Goal: Task Accomplishment & Management: Manage account settings

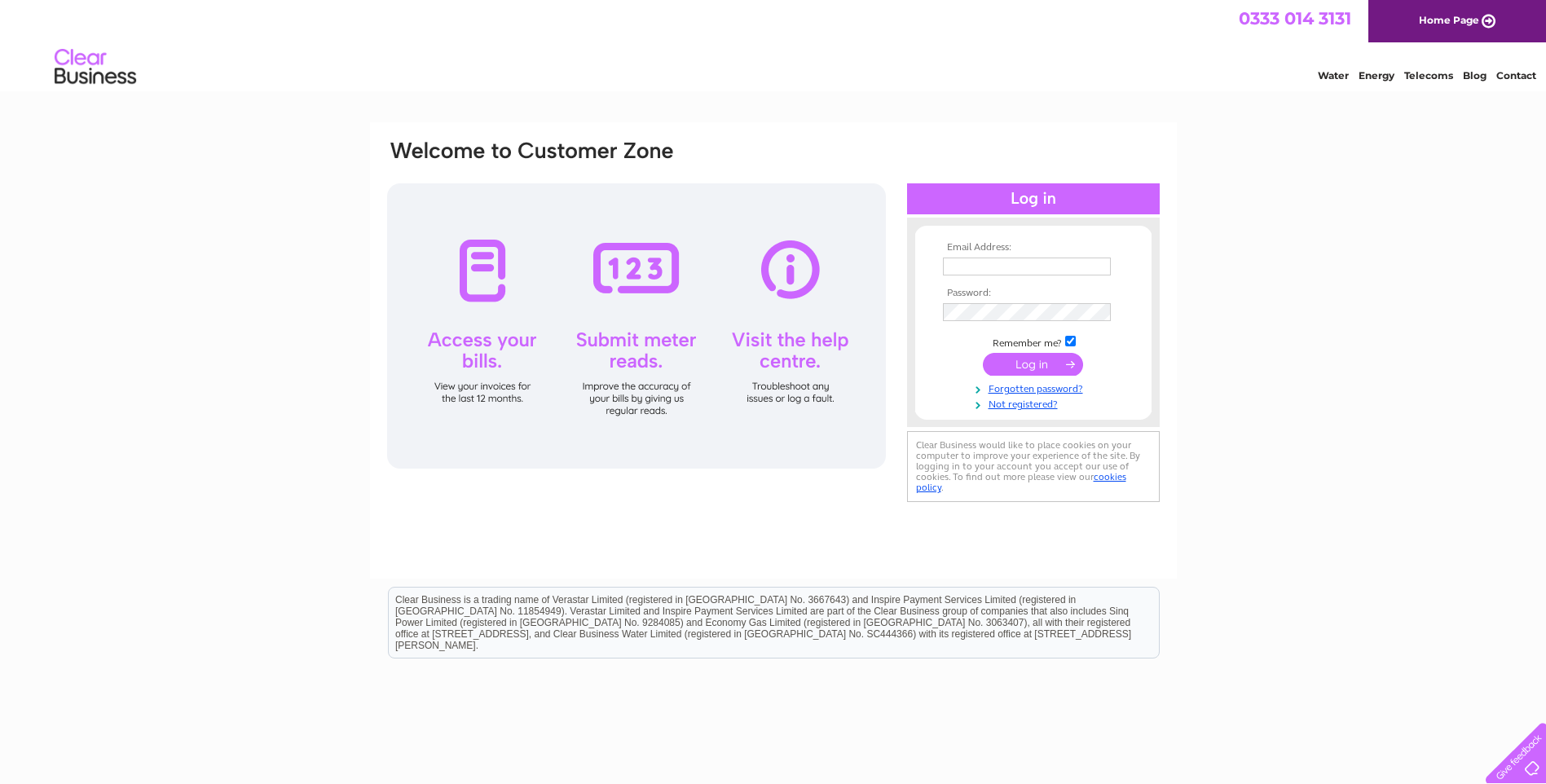
type input "aiibc@btconnect.com"
click at [1035, 363] on input "submit" at bounding box center [1032, 364] width 100 height 23
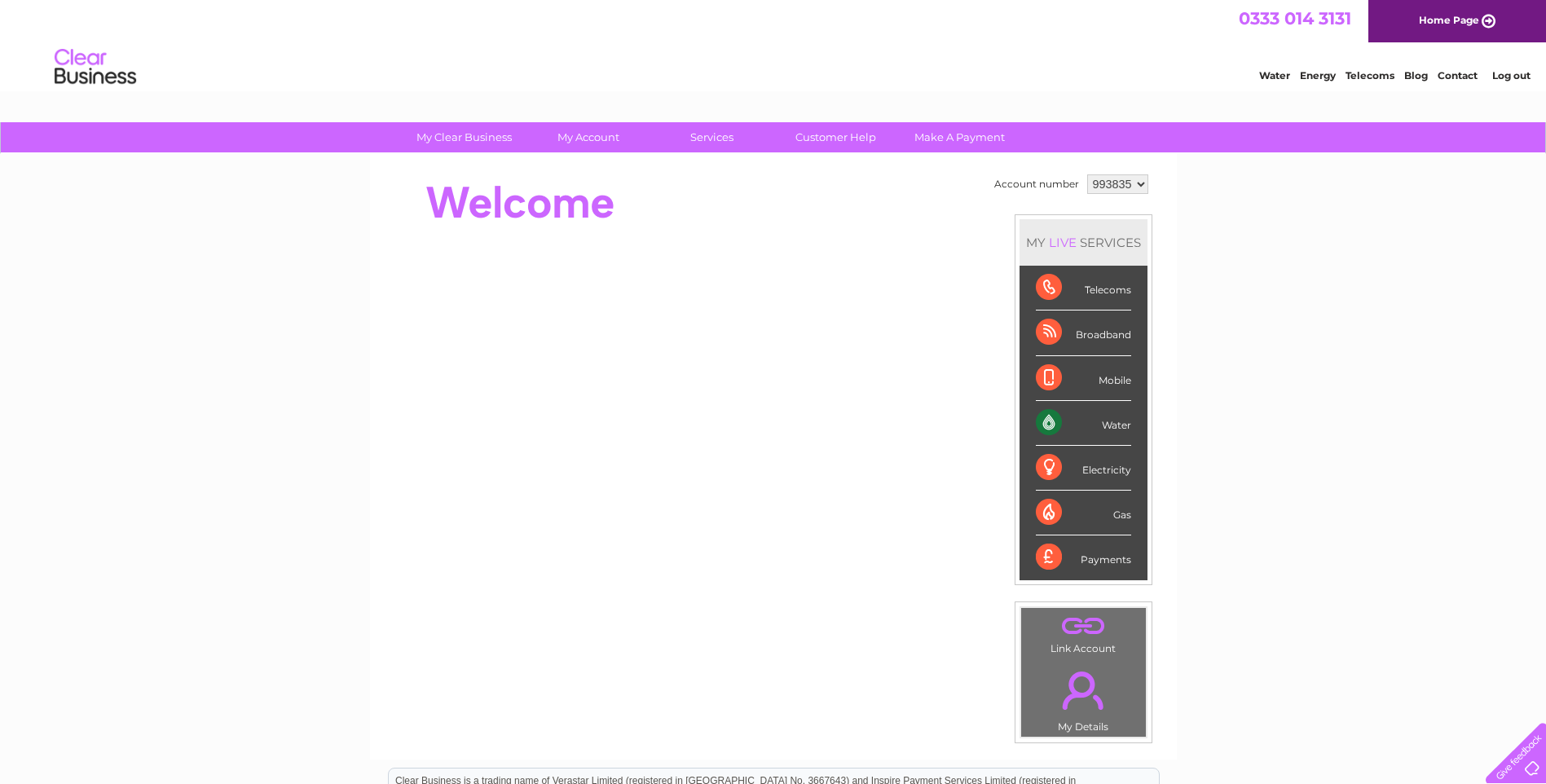
click at [1046, 423] on div "Water" at bounding box center [1083, 423] width 96 height 45
click at [1046, 421] on div "Water" at bounding box center [1083, 423] width 96 height 45
click at [1132, 420] on li "Water" at bounding box center [1083, 423] width 128 height 45
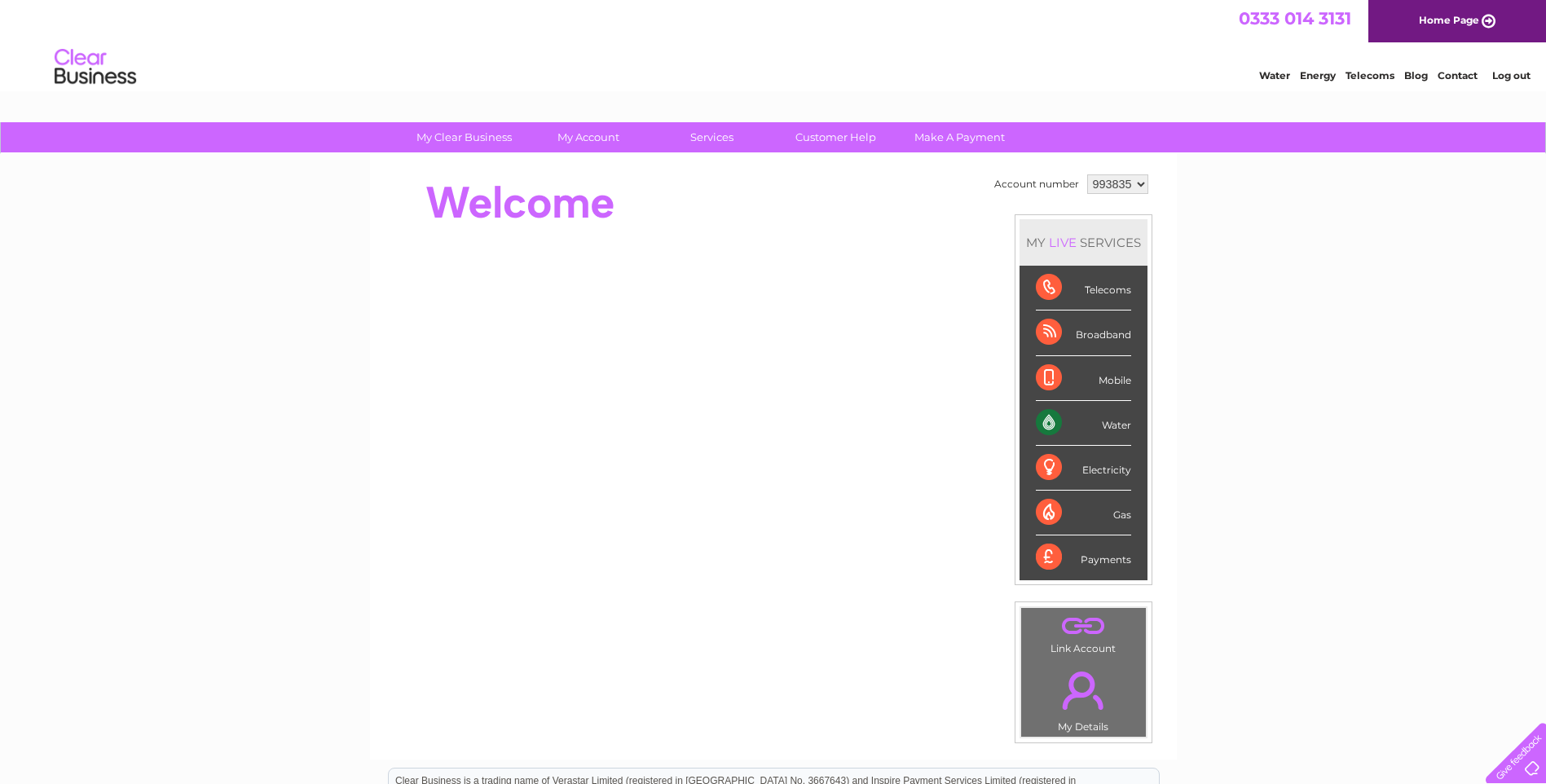
click at [1077, 631] on link "." at bounding box center [1083, 626] width 116 height 29
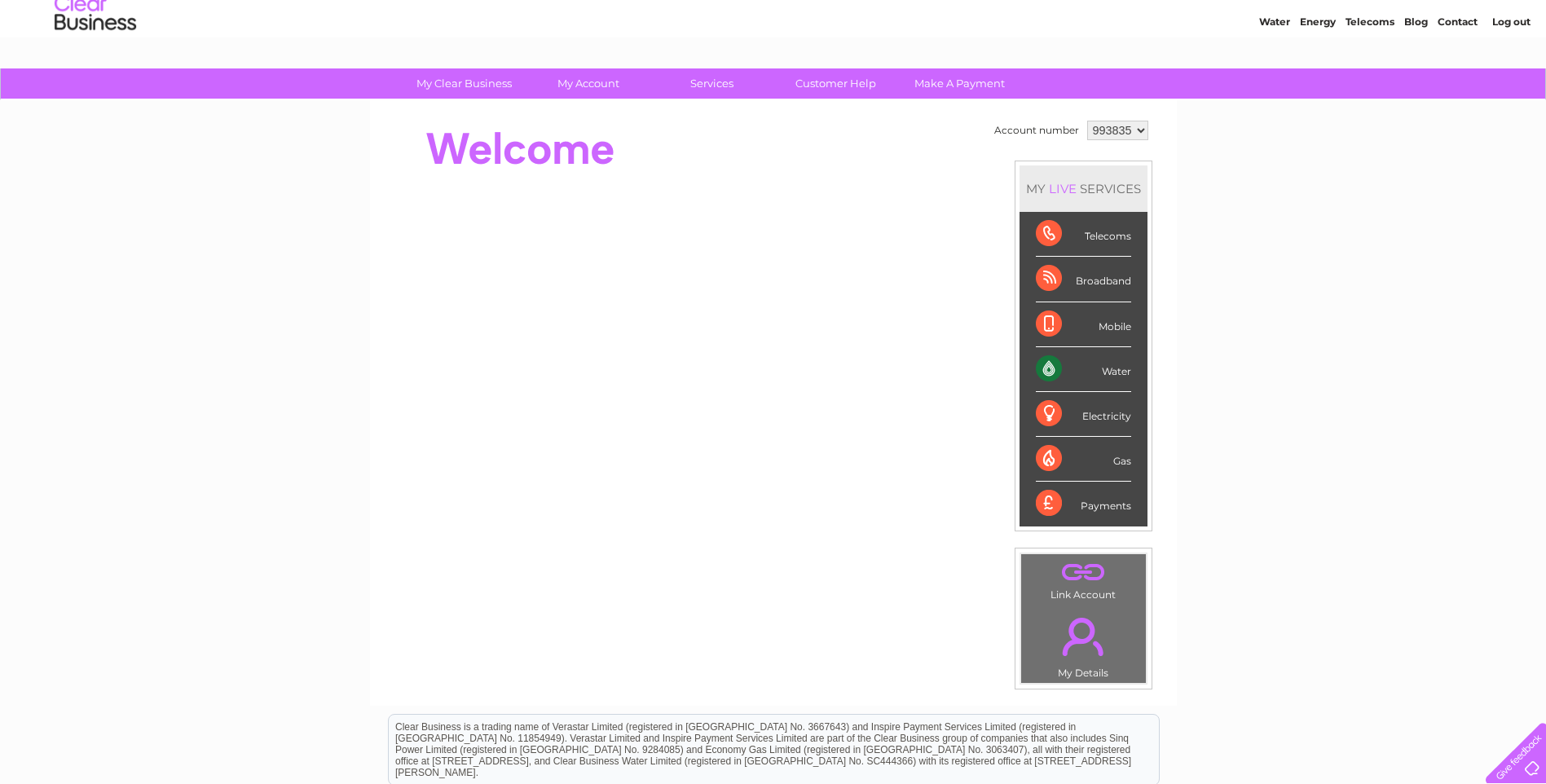
scroll to position [81, 0]
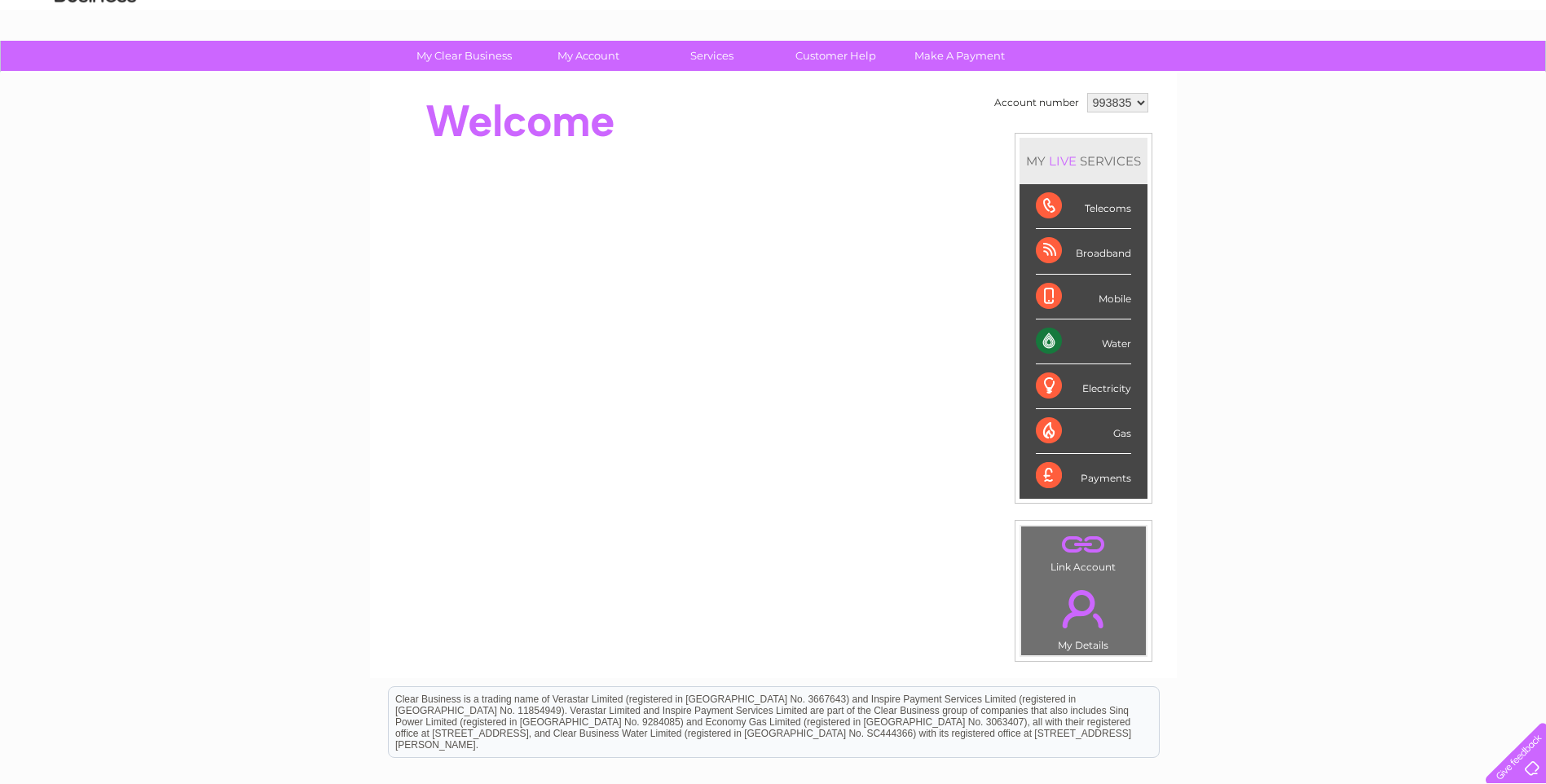
click at [1036, 342] on div "Water" at bounding box center [1083, 342] width 96 height 45
drag, startPoint x: 1036, startPoint y: 342, endPoint x: 1096, endPoint y: 339, distance: 60.1
drag, startPoint x: 1096, startPoint y: 339, endPoint x: 1208, endPoint y: 310, distance: 115.7
drag, startPoint x: 1208, startPoint y: 310, endPoint x: 1113, endPoint y: 349, distance: 102.7
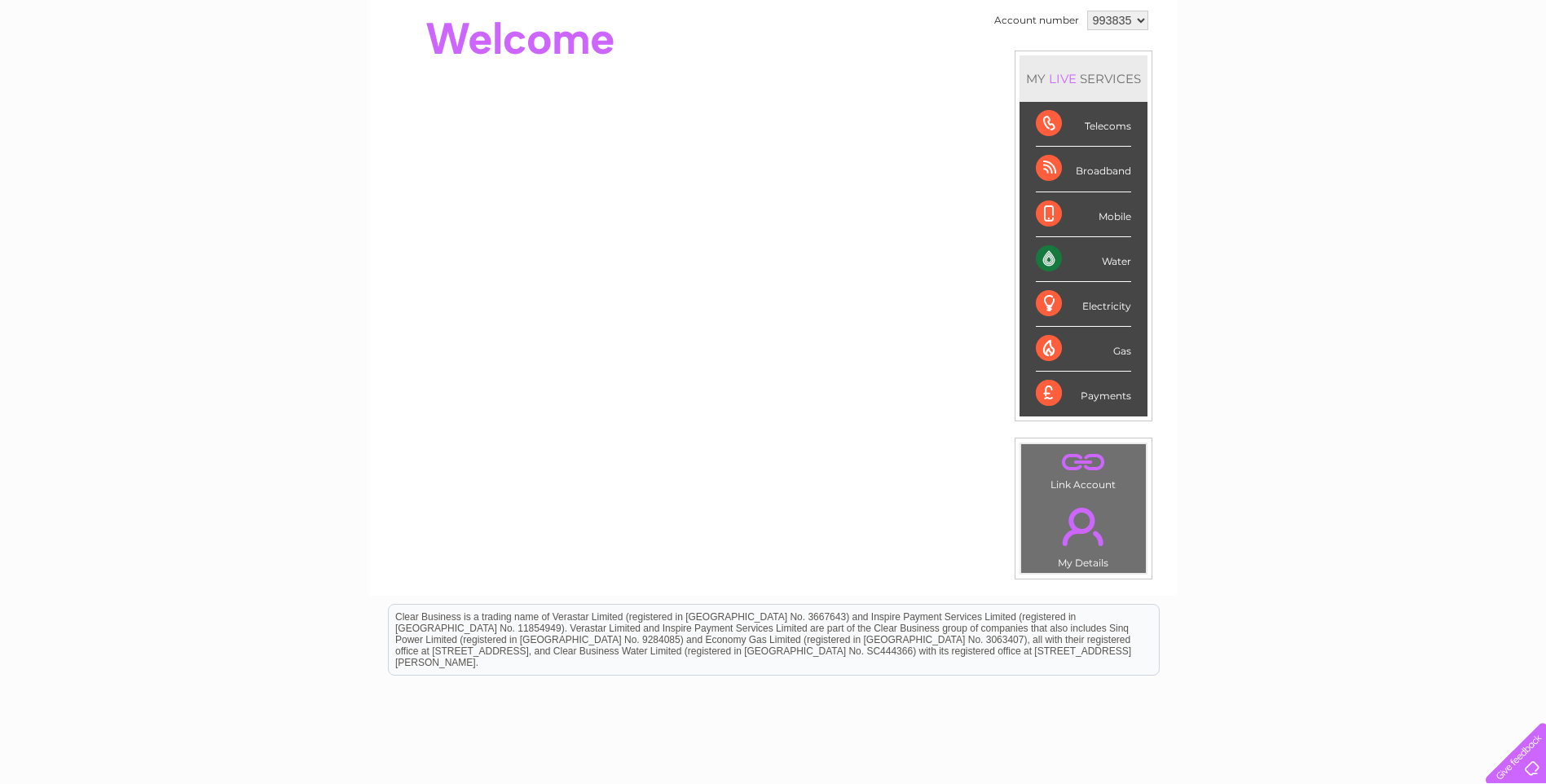
scroll to position [0, 0]
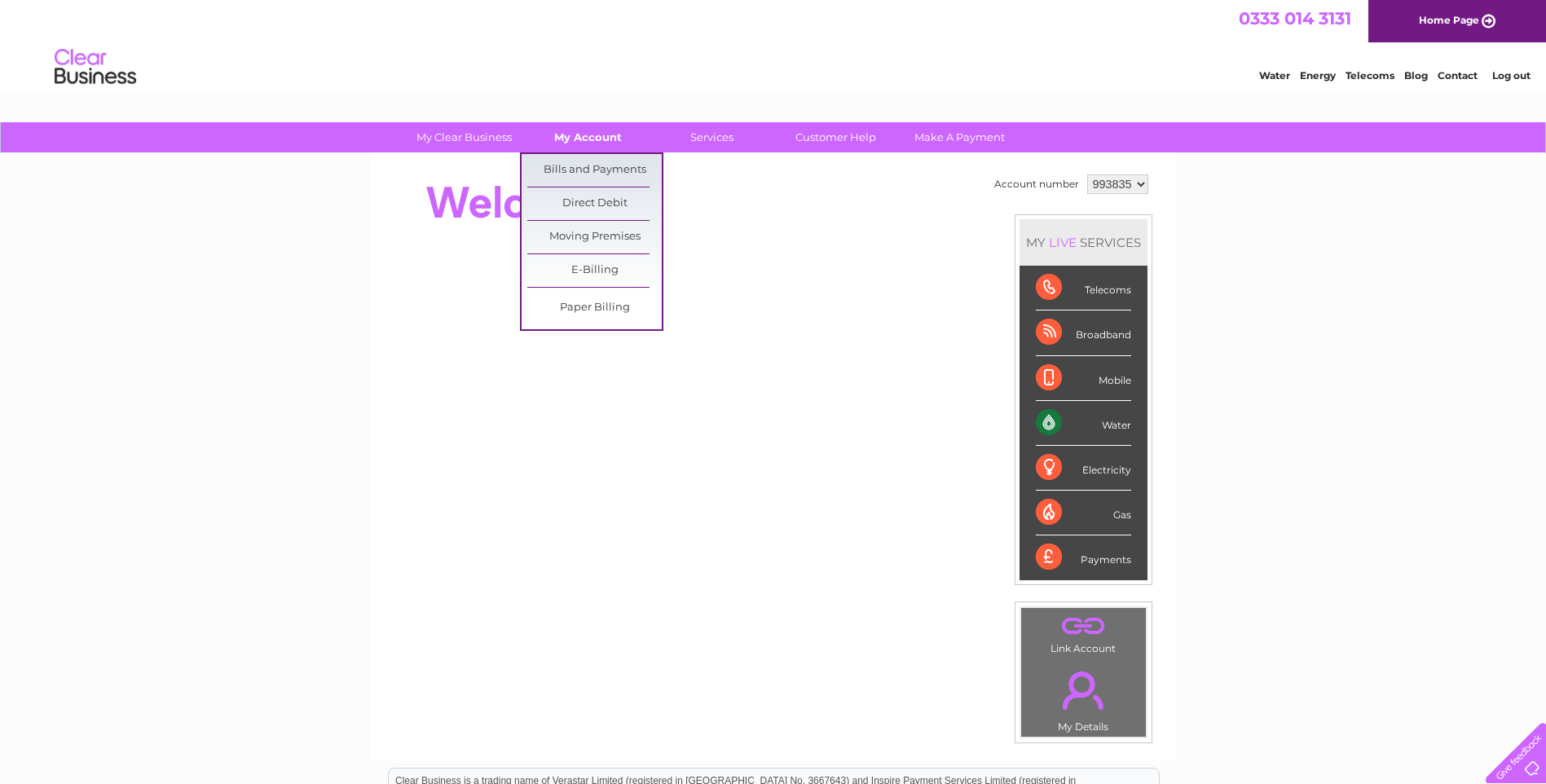
click at [578, 134] on link "My Account" at bounding box center [588, 136] width 134 height 30
click at [575, 171] on link "Bills and Payments" at bounding box center [594, 171] width 134 height 32
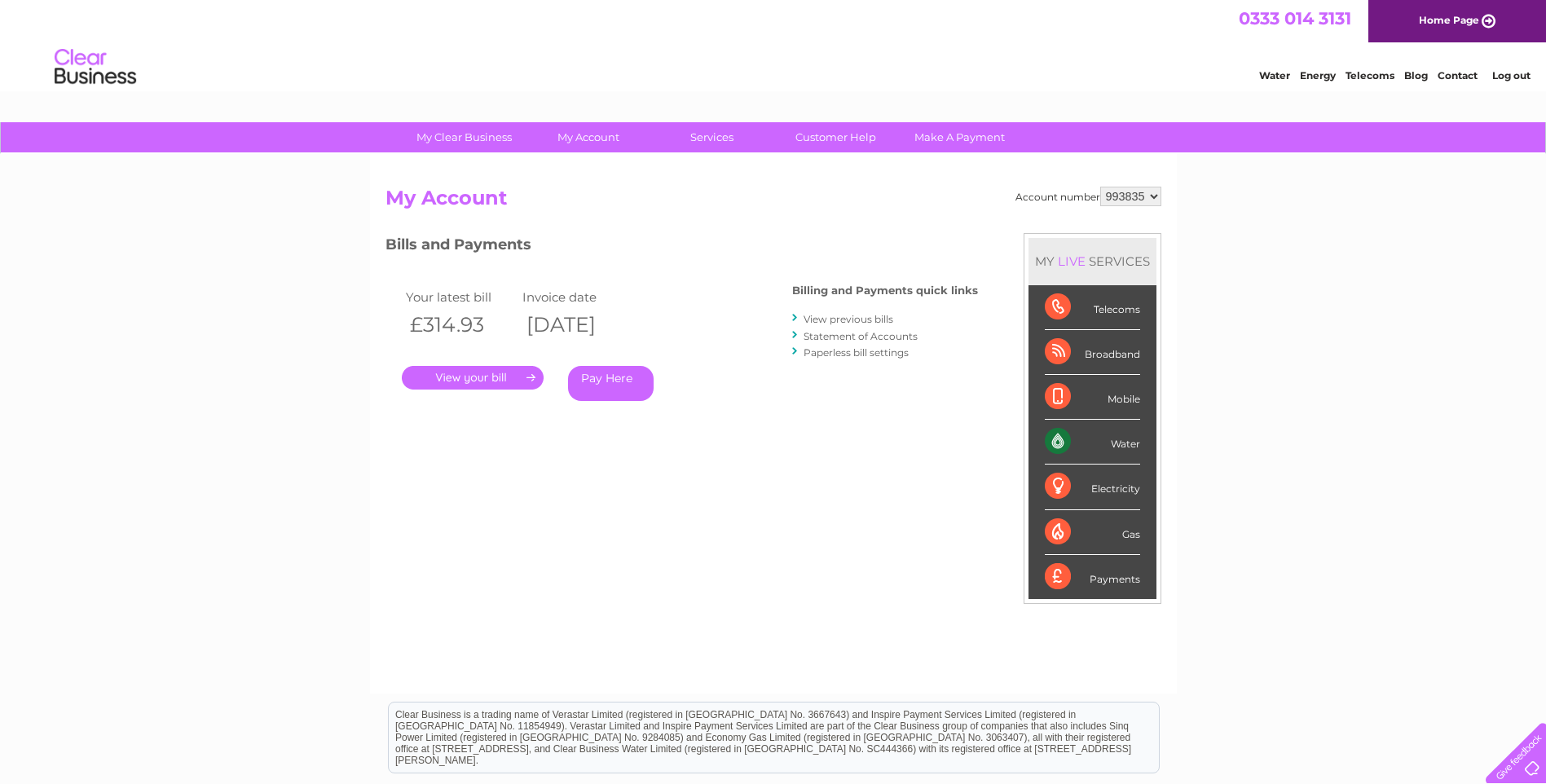
click at [472, 385] on link "." at bounding box center [472, 377] width 142 height 23
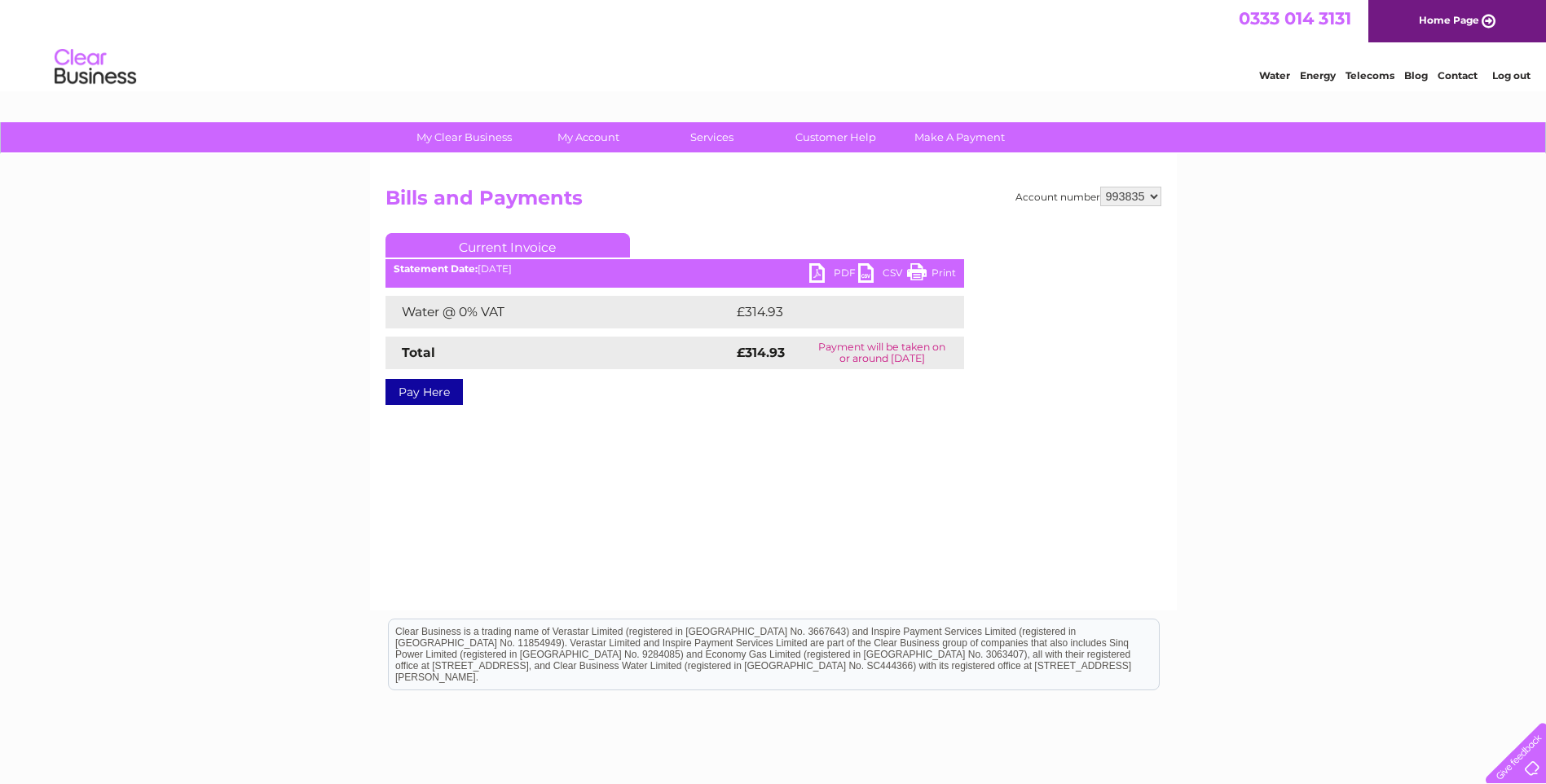
click at [819, 278] on link "PDF" at bounding box center [833, 275] width 49 height 23
